Goal: Task Accomplishment & Management: Use online tool/utility

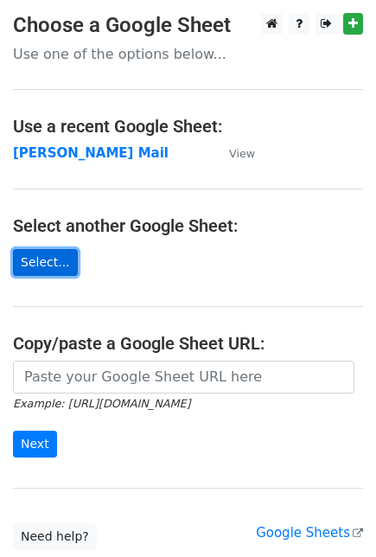
click at [47, 264] on link "Select..." at bounding box center [45, 262] width 65 height 27
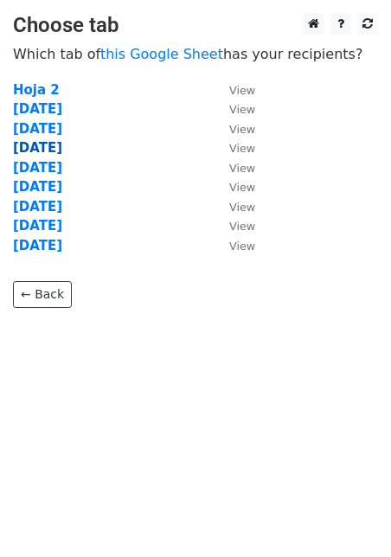
click at [40, 146] on strong "[DATE]" at bounding box center [37, 148] width 49 height 16
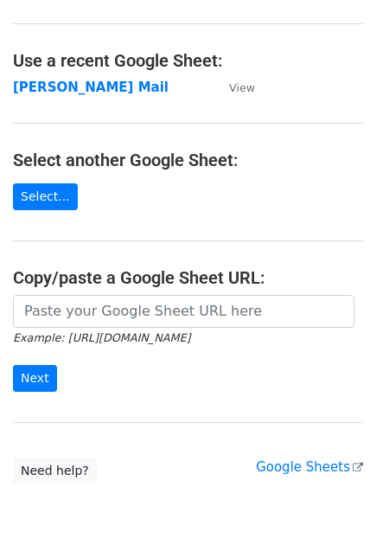
scroll to position [96, 0]
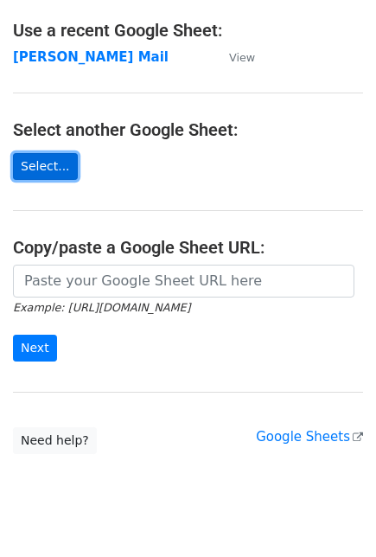
click at [37, 164] on link "Select..." at bounding box center [45, 166] width 65 height 27
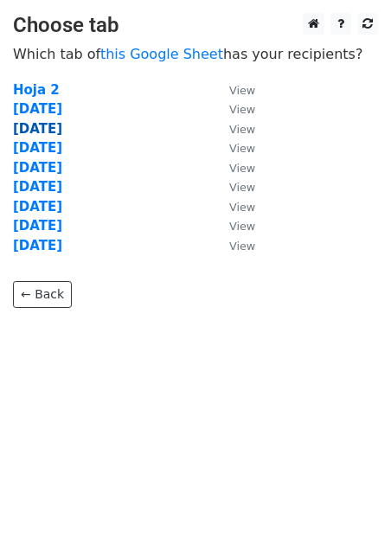
click at [41, 131] on strong "[DATE]" at bounding box center [37, 129] width 49 height 16
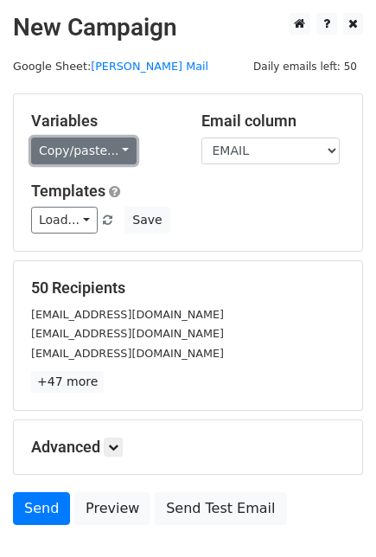
click at [119, 148] on link "Copy/paste..." at bounding box center [83, 150] width 105 height 27
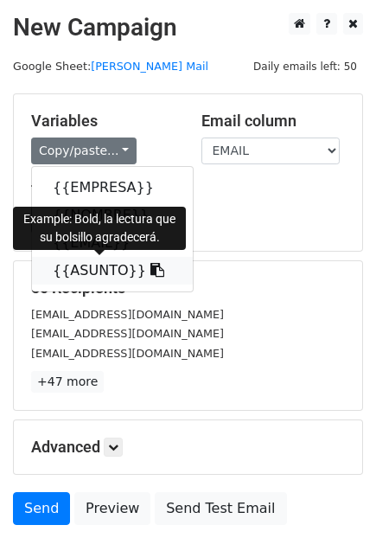
click at [150, 271] on icon at bounding box center [157, 270] width 14 height 14
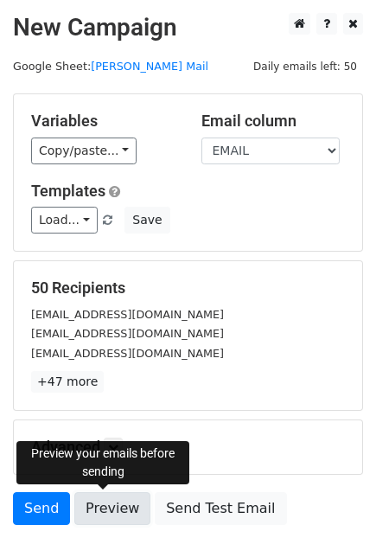
click at [104, 504] on link "Preview" at bounding box center [112, 508] width 76 height 33
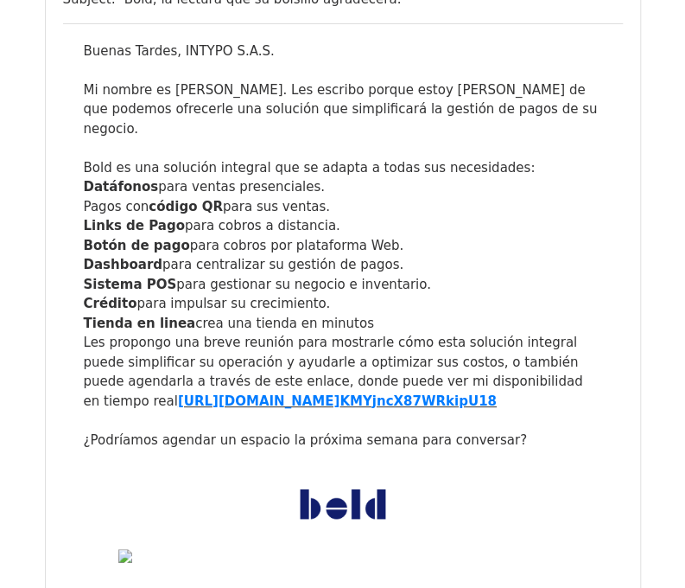
scroll to position [3976, 0]
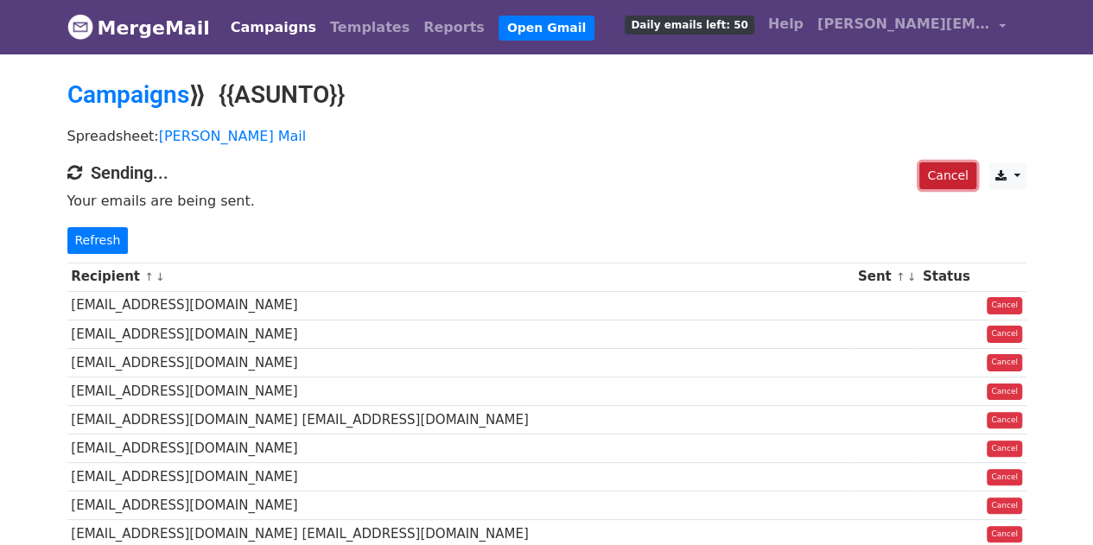
click at [964, 172] on link "Cancel" at bounding box center [948, 175] width 56 height 27
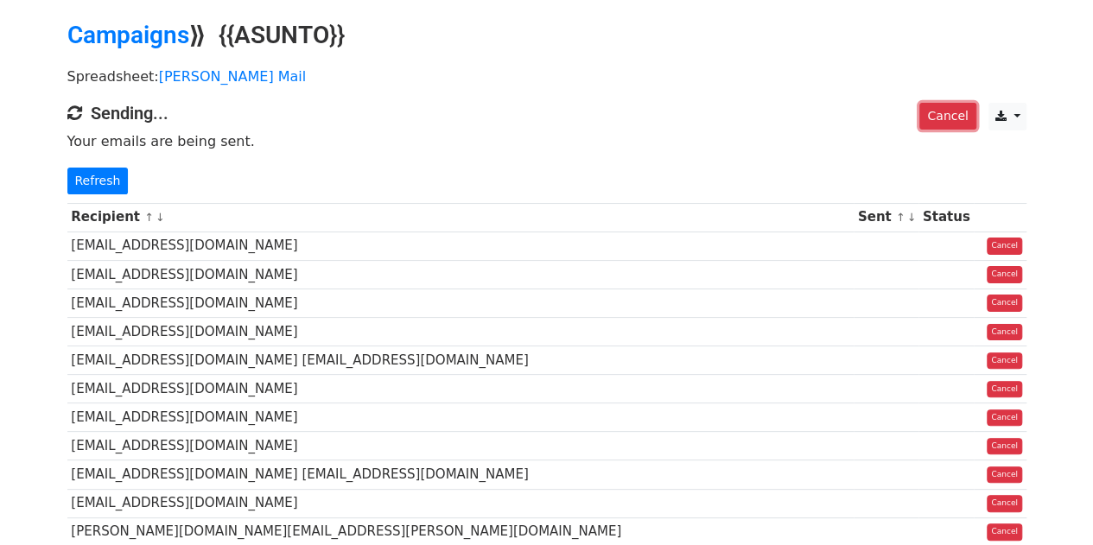
scroll to position [86, 0]
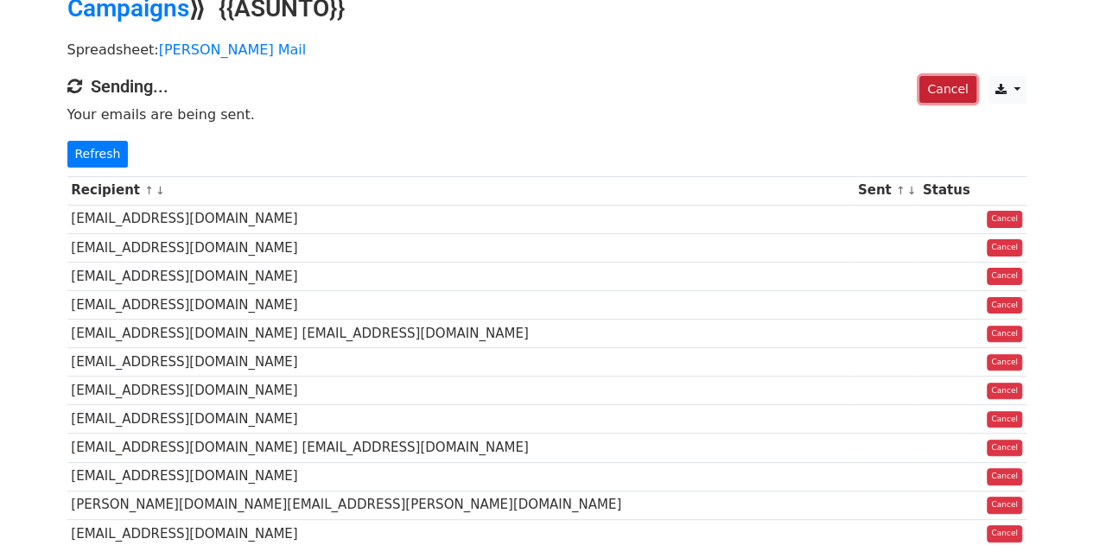
click at [971, 88] on link "Cancel" at bounding box center [948, 89] width 56 height 27
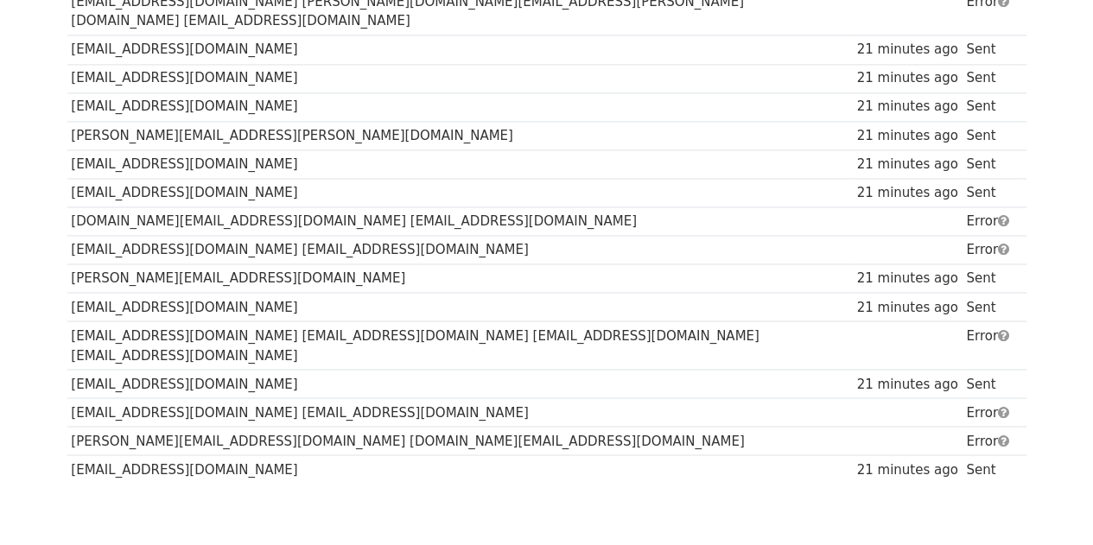
scroll to position [1364, 0]
